Goal: Task Accomplishment & Management: Use online tool/utility

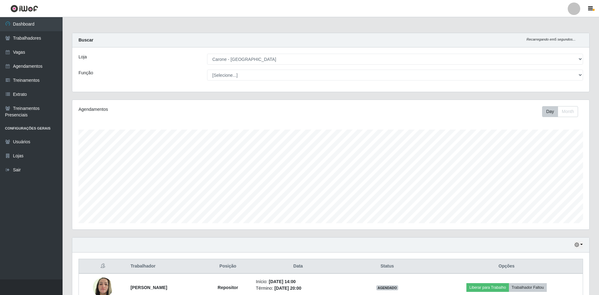
select select "505"
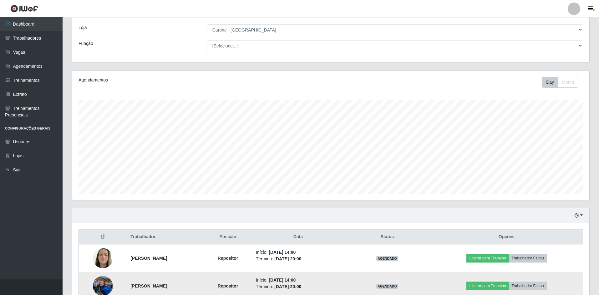
scroll to position [92, 0]
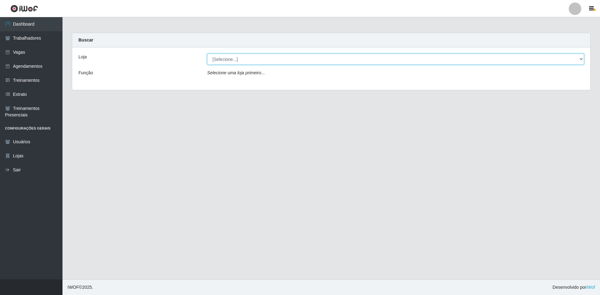
click at [219, 58] on select "[Selecione...] [GEOGRAPHIC_DATA] - [GEOGRAPHIC_DATA] [GEOGRAPHIC_DATA] - [GEOGR…" at bounding box center [395, 59] width 377 height 11
select select "505"
click at [207, 54] on select "[Selecione...] [GEOGRAPHIC_DATA] - [GEOGRAPHIC_DATA] [GEOGRAPHIC_DATA] - [GEOGR…" at bounding box center [395, 59] width 377 height 11
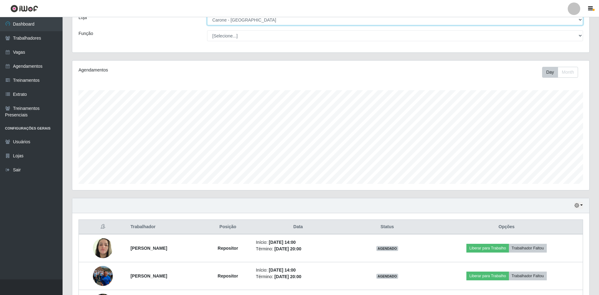
scroll to position [92, 0]
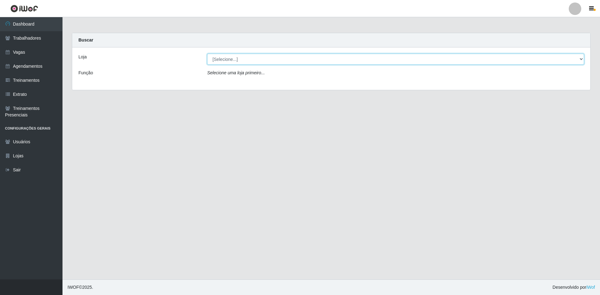
click at [247, 61] on select "[Selecione...] [GEOGRAPHIC_DATA] - [GEOGRAPHIC_DATA] [GEOGRAPHIC_DATA] - [GEOGR…" at bounding box center [395, 59] width 377 height 11
click at [207, 54] on select "[Selecione...] [GEOGRAPHIC_DATA] - [GEOGRAPHIC_DATA] [GEOGRAPHIC_DATA] - [GEOGR…" at bounding box center [395, 59] width 377 height 11
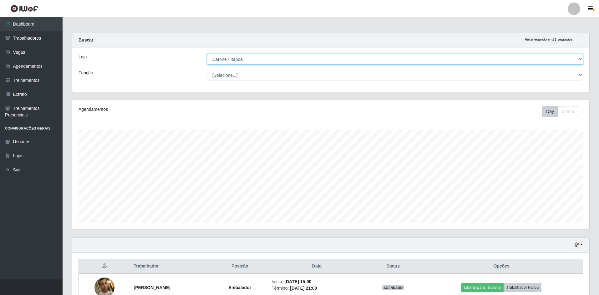
click at [261, 62] on select "[Selecione...] Carone - Itapoa Carone - Praia da Costa Sempre Tem - Jardim Camb…" at bounding box center [395, 59] width 376 height 11
select select "505"
click at [207, 54] on select "[Selecione...] [GEOGRAPHIC_DATA] - [GEOGRAPHIC_DATA] [GEOGRAPHIC_DATA] - [GEOGR…" at bounding box center [395, 59] width 376 height 11
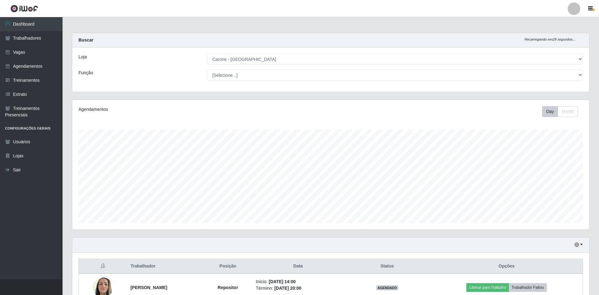
click at [263, 84] on div "Loja [Selecione...] Carone - Itapoa Carone - Praia da Costa Sempre Tem - Jardim…" at bounding box center [330, 70] width 517 height 44
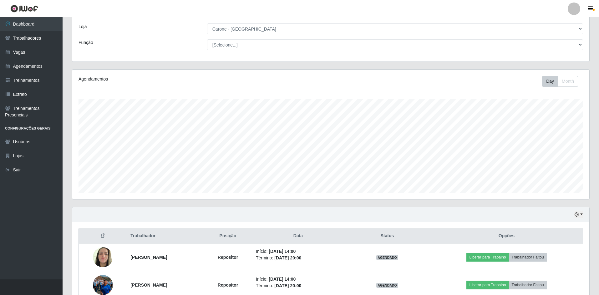
scroll to position [92, 0]
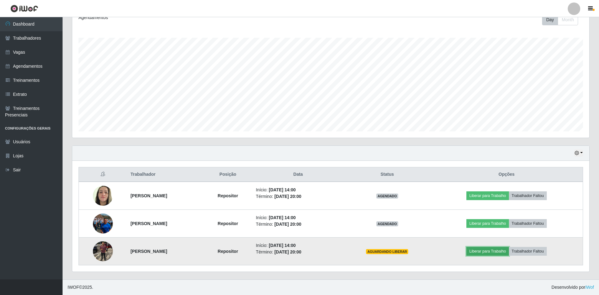
click at [495, 251] on button "Liberar para Trabalho" at bounding box center [487, 251] width 42 height 9
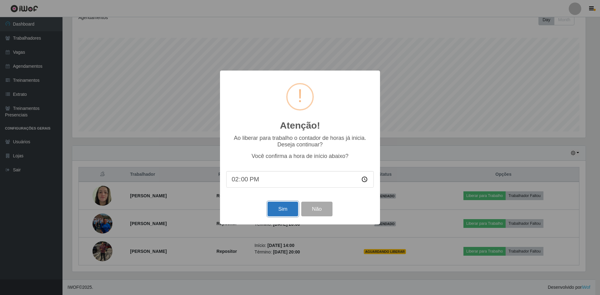
click at [279, 210] on button "Sim" at bounding box center [283, 209] width 30 height 15
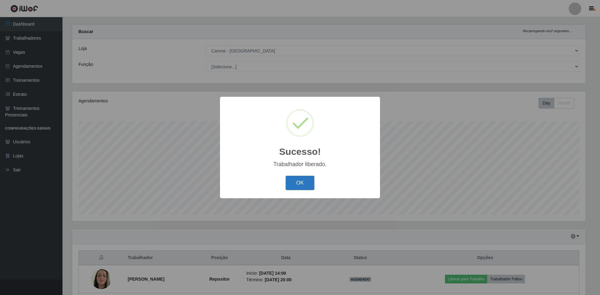
click at [299, 179] on button "OK" at bounding box center [300, 183] width 29 height 15
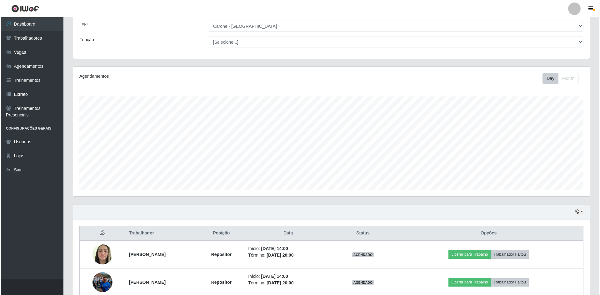
scroll to position [71, 0]
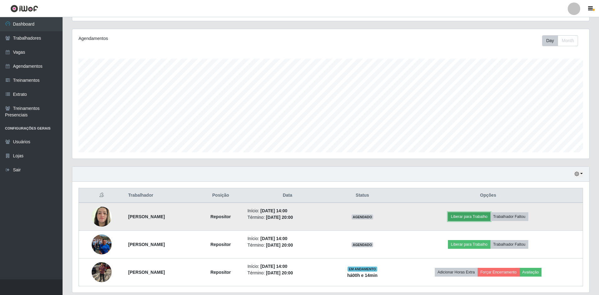
click at [483, 214] on button "Liberar para Trabalho" at bounding box center [469, 217] width 42 height 9
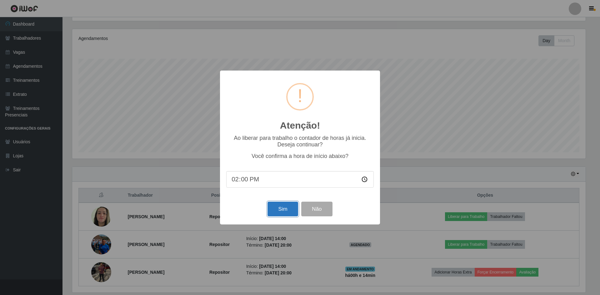
click at [285, 209] on button "Sim" at bounding box center [283, 209] width 30 height 15
